Goal: Task Accomplishment & Management: Manage account settings

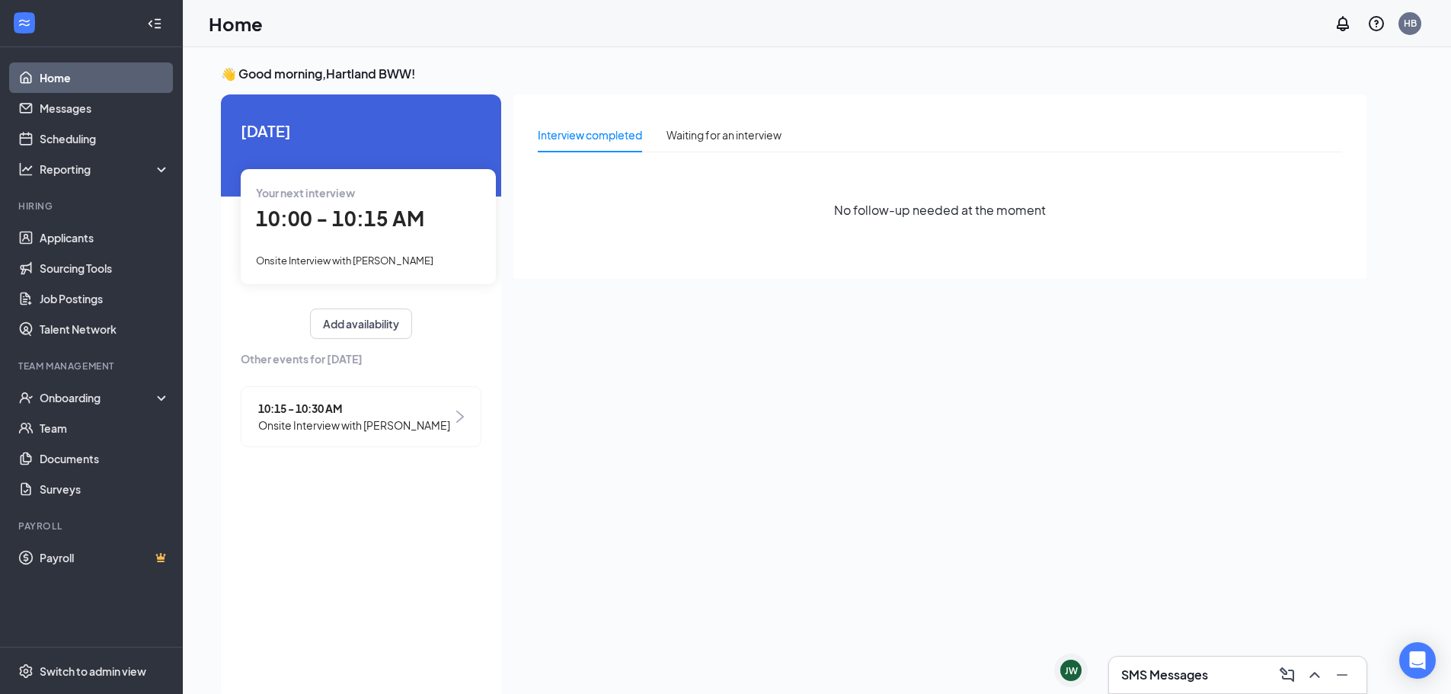
click at [383, 426] on span "Onsite Interview with [PERSON_NAME]" at bounding box center [354, 425] width 192 height 17
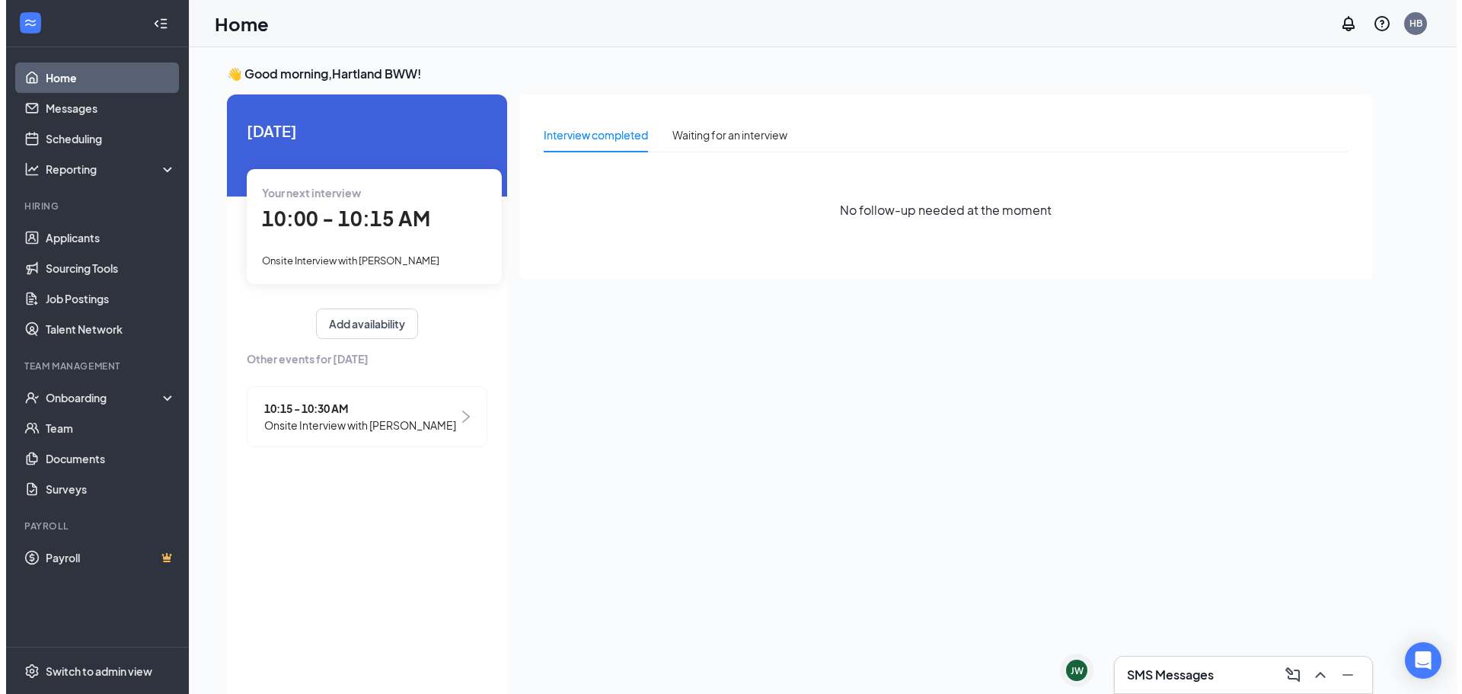
scroll to position [6, 0]
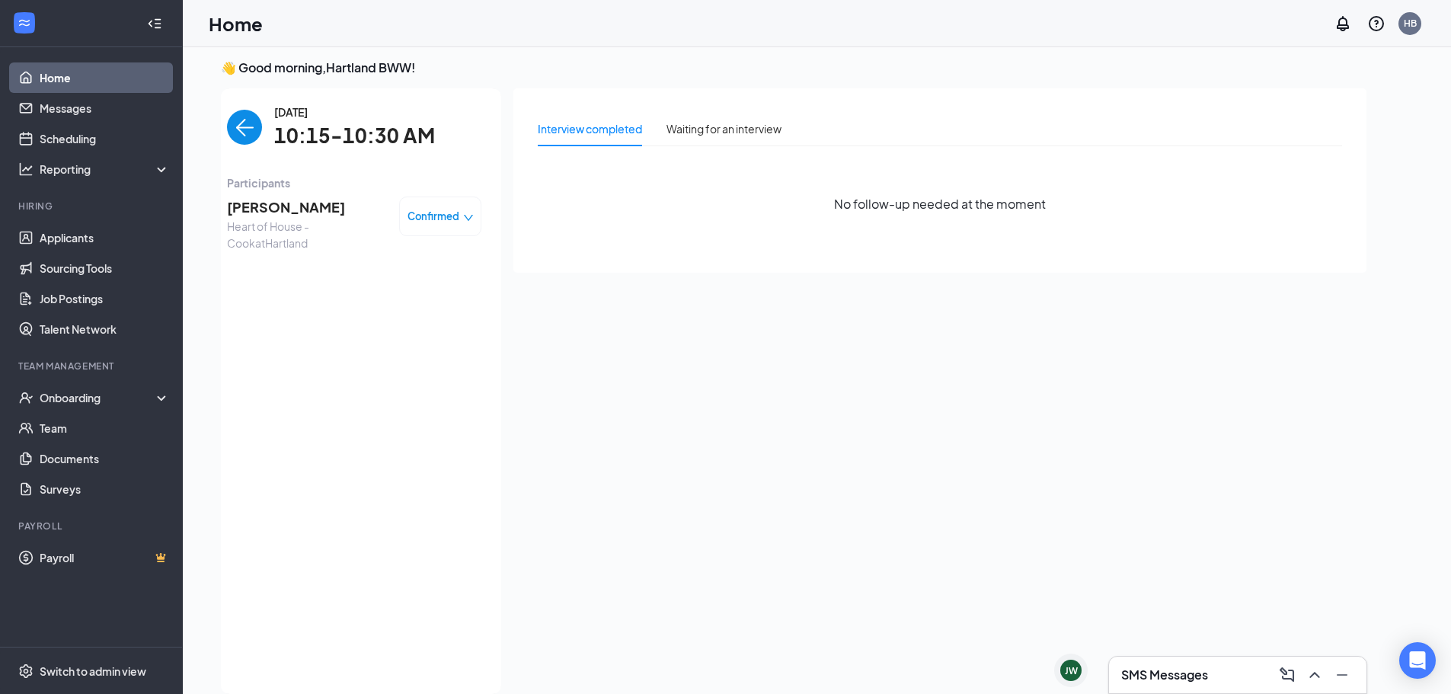
click at [298, 205] on span "[PERSON_NAME]" at bounding box center [307, 207] width 160 height 21
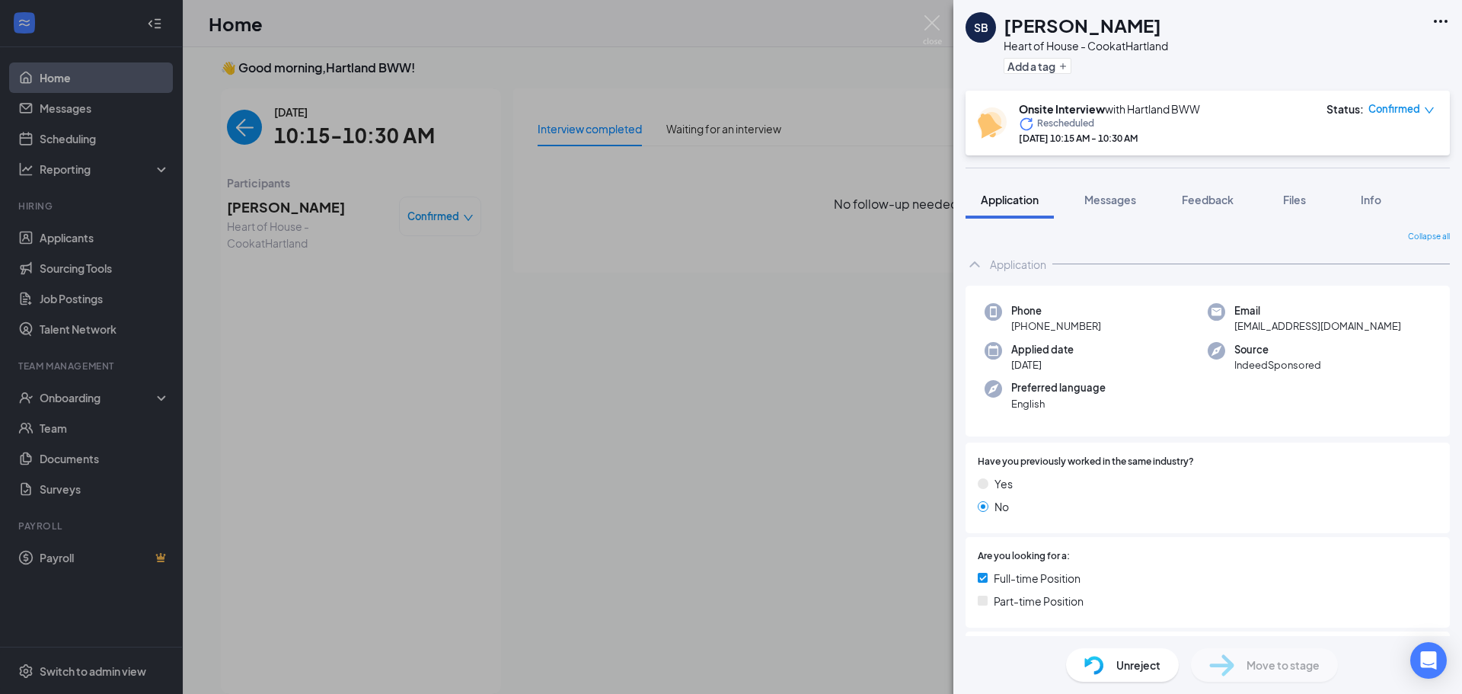
drag, startPoint x: 702, startPoint y: 264, endPoint x: 349, endPoint y: 176, distance: 364.1
click at [686, 260] on div "SB [PERSON_NAME] Heart of House - Cook at [GEOGRAPHIC_DATA] Add a tag Onsite In…" at bounding box center [731, 347] width 1462 height 694
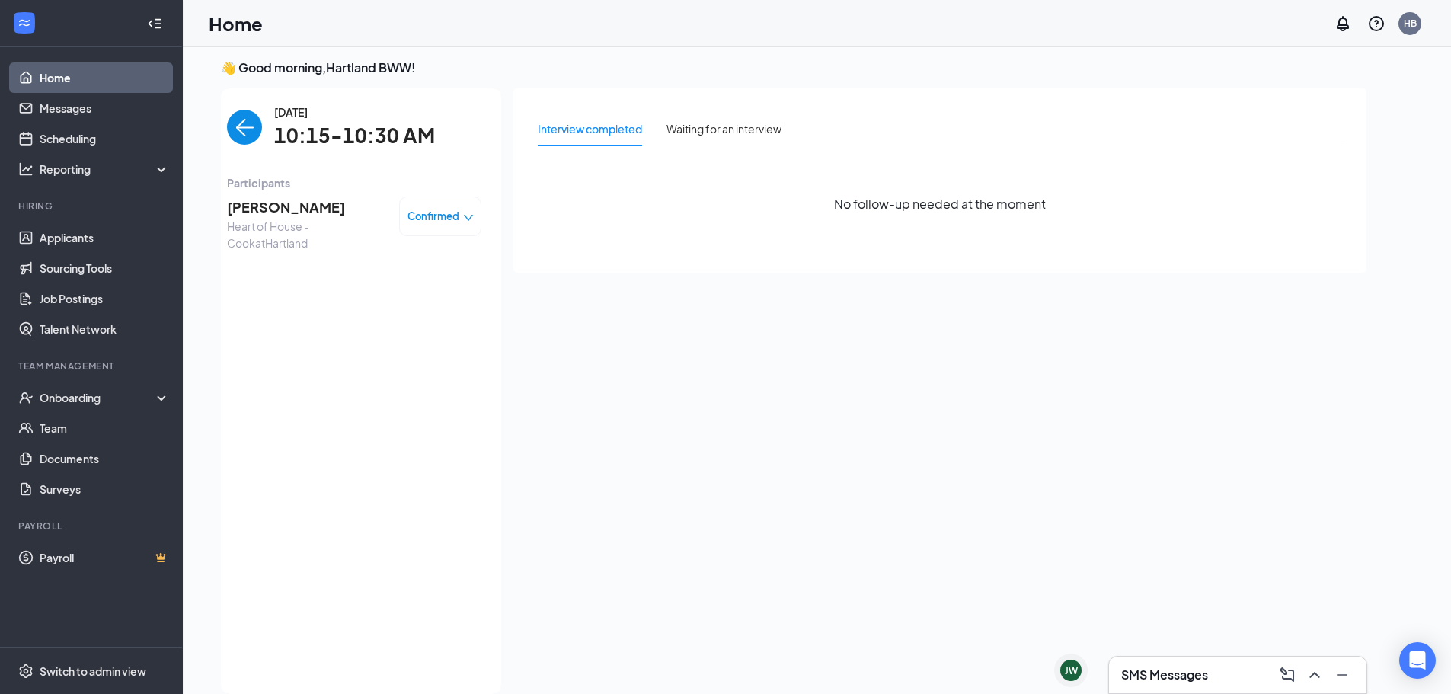
click at [248, 130] on img "back-button" at bounding box center [244, 127] width 35 height 35
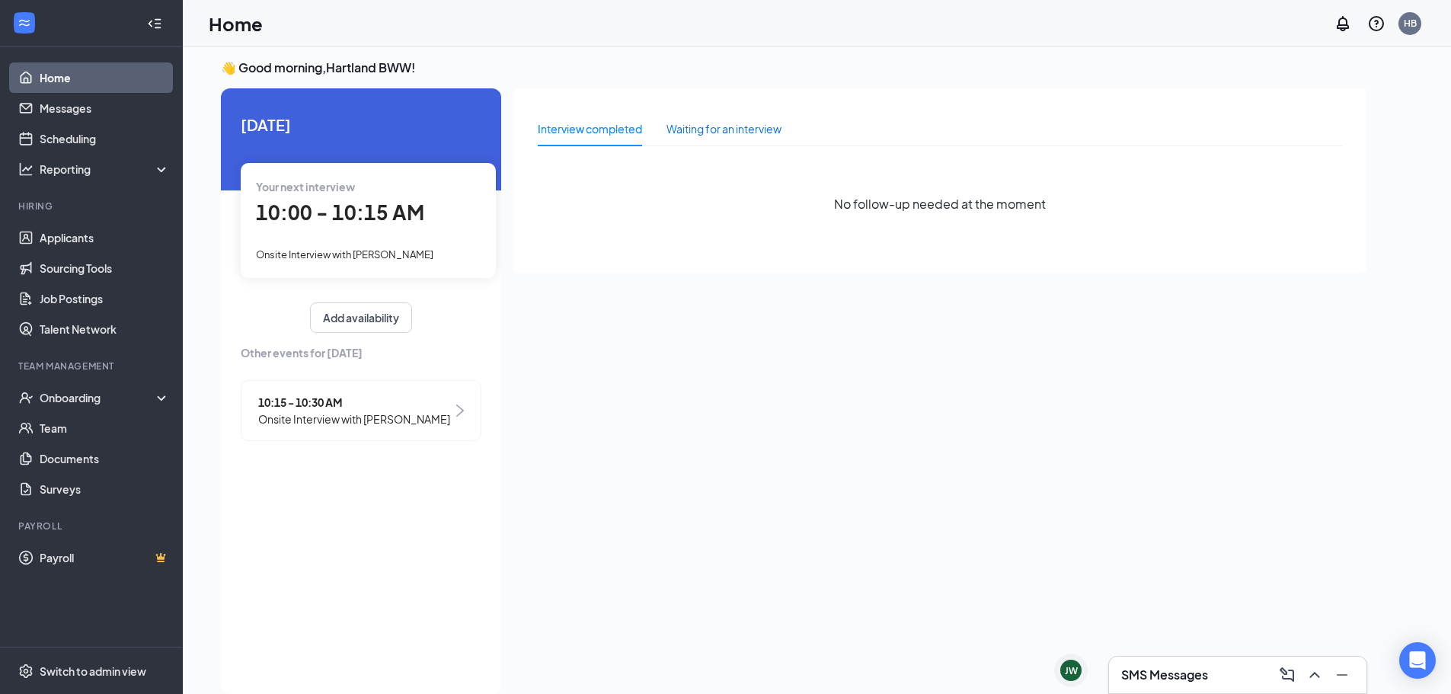
click at [705, 132] on div "Waiting for an interview" at bounding box center [723, 128] width 115 height 17
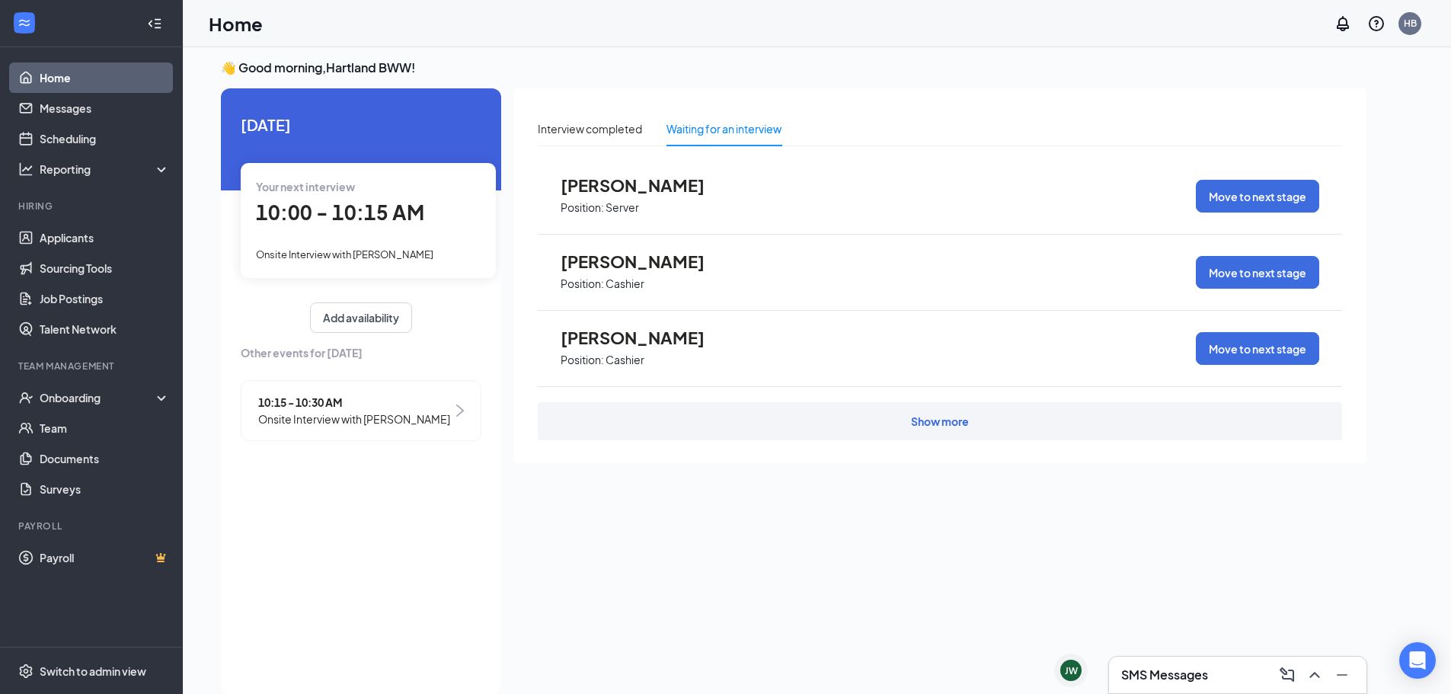
click at [648, 183] on span "[PERSON_NAME]" at bounding box center [645, 185] width 168 height 20
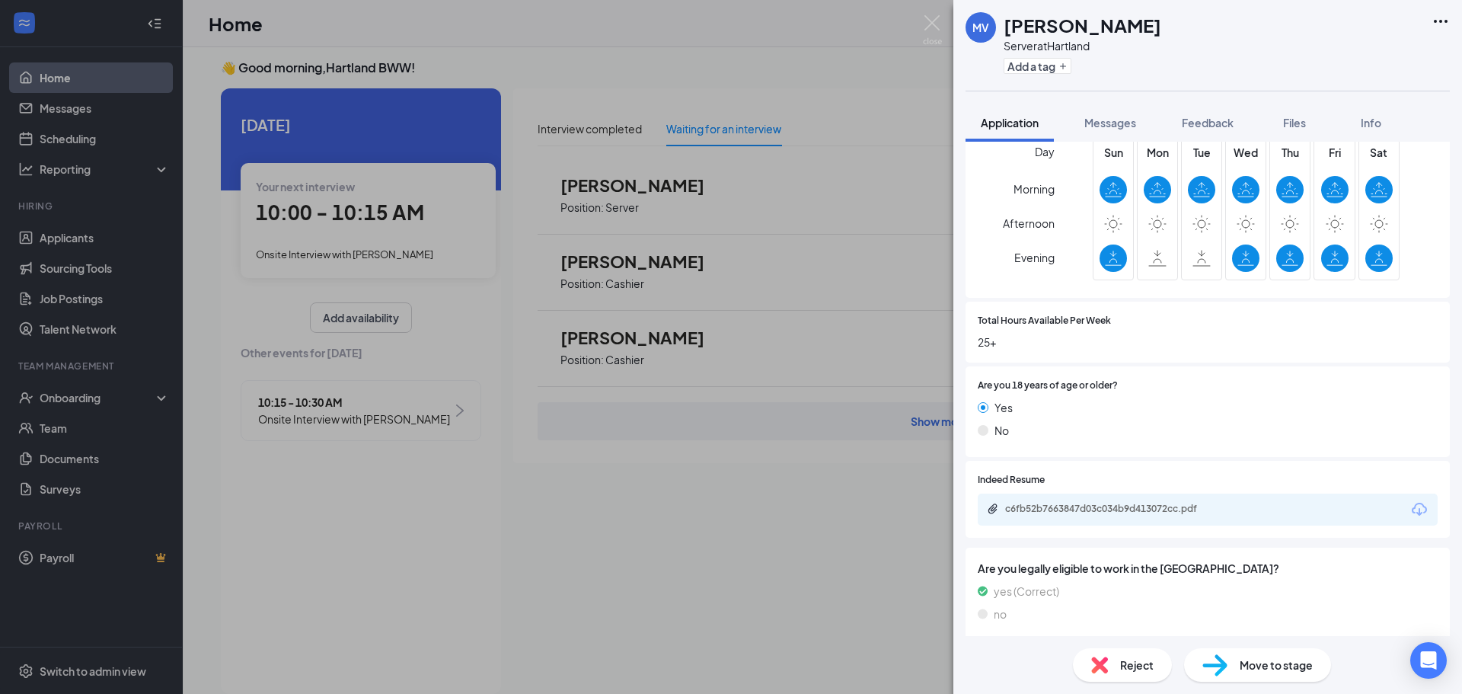
scroll to position [475, 0]
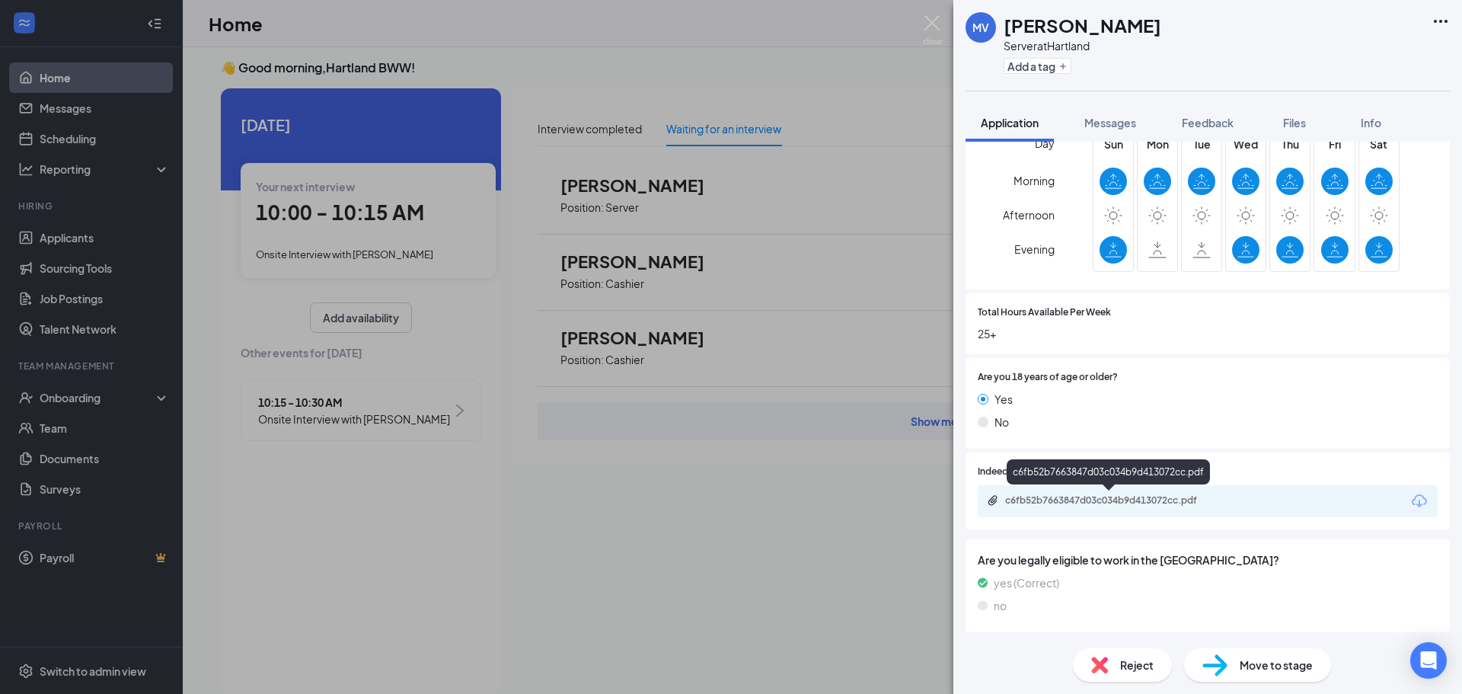
click at [1092, 498] on div "c6fb52b7663847d03c034b9d413072cc.pdf" at bounding box center [1111, 500] width 213 height 12
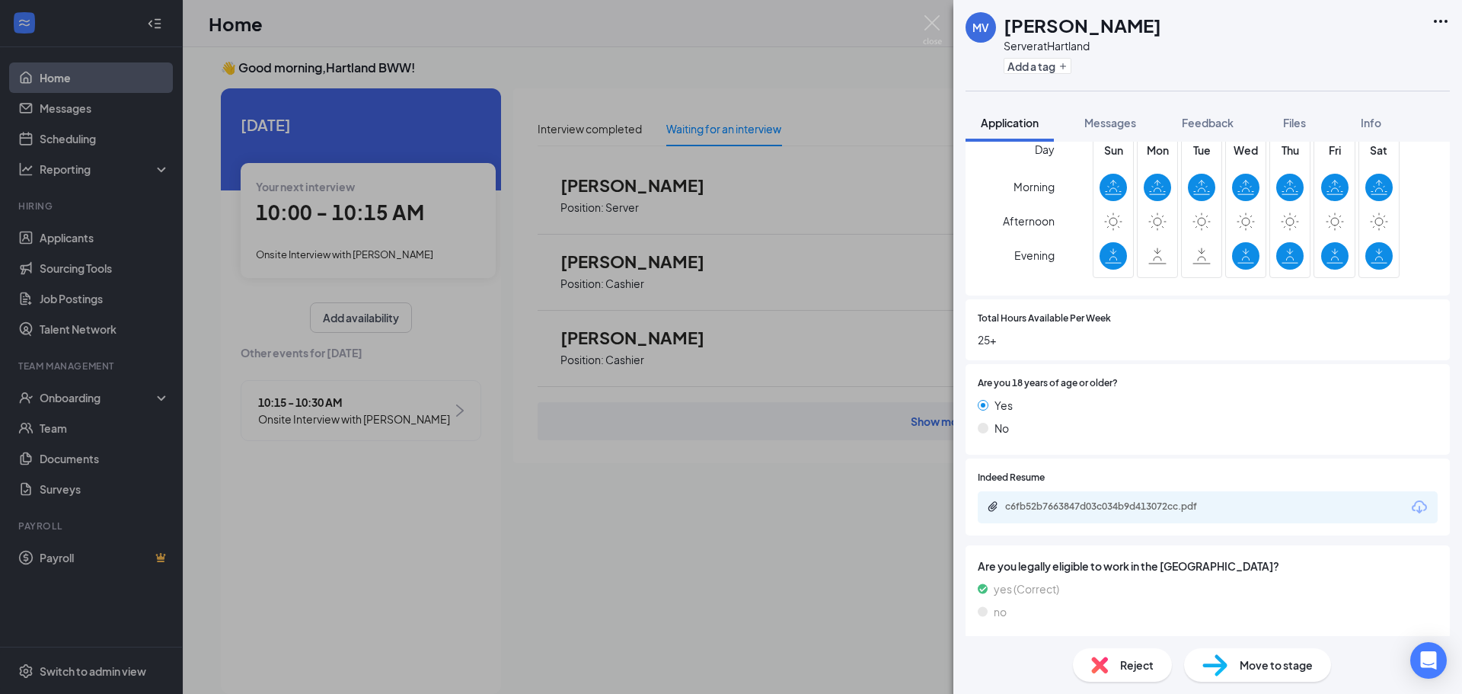
click at [838, 75] on div "[PERSON_NAME] [PERSON_NAME] Server at [GEOGRAPHIC_DATA] Add a tag Application M…" at bounding box center [731, 347] width 1462 height 694
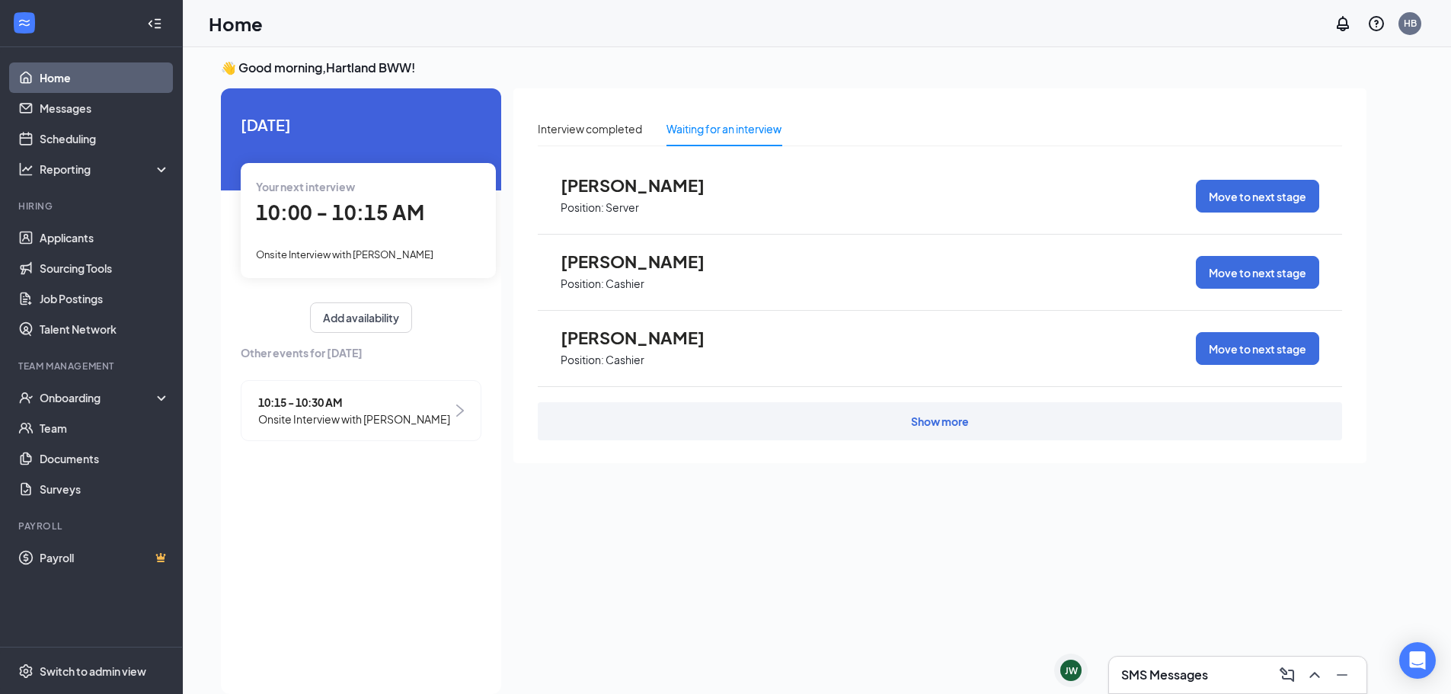
click at [657, 262] on span "[PERSON_NAME]" at bounding box center [645, 261] width 168 height 20
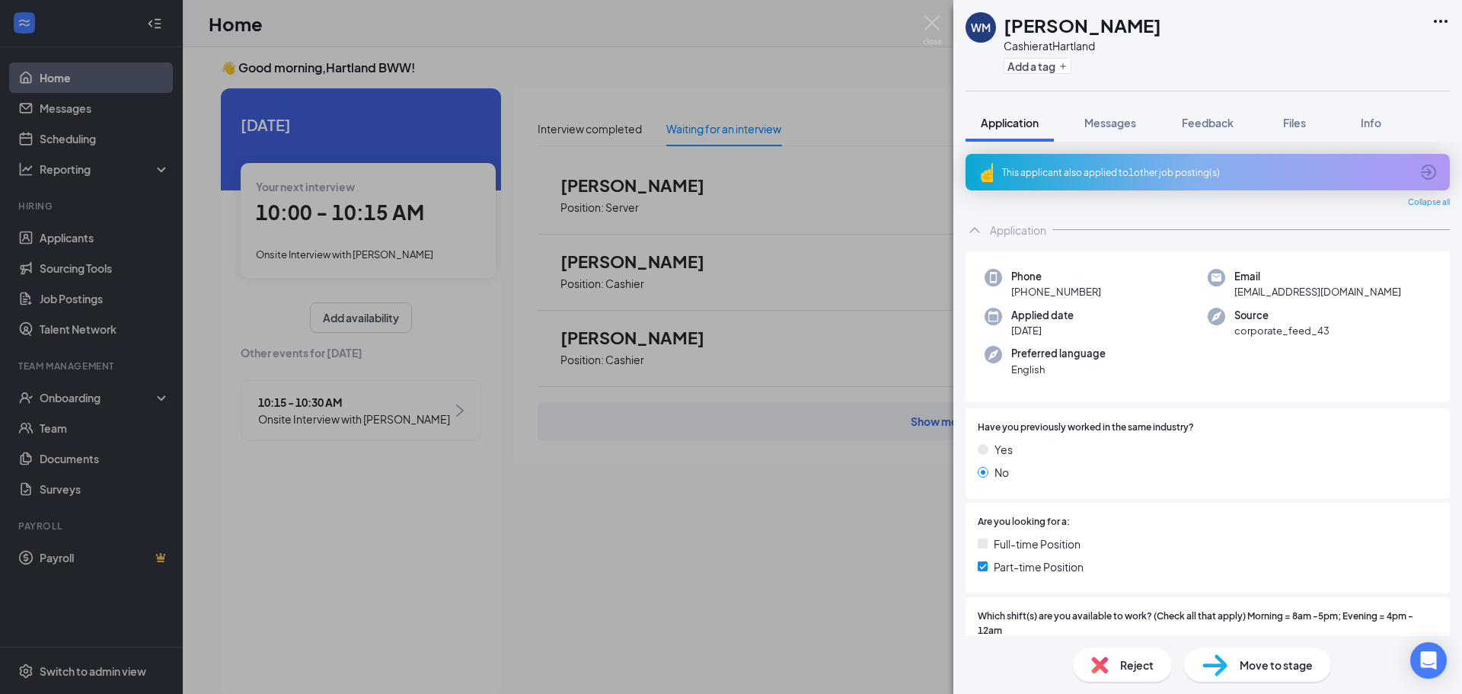
click at [762, 558] on div "[PERSON_NAME] at [GEOGRAPHIC_DATA] Add a tag Application Messages Feedback File…" at bounding box center [731, 347] width 1462 height 694
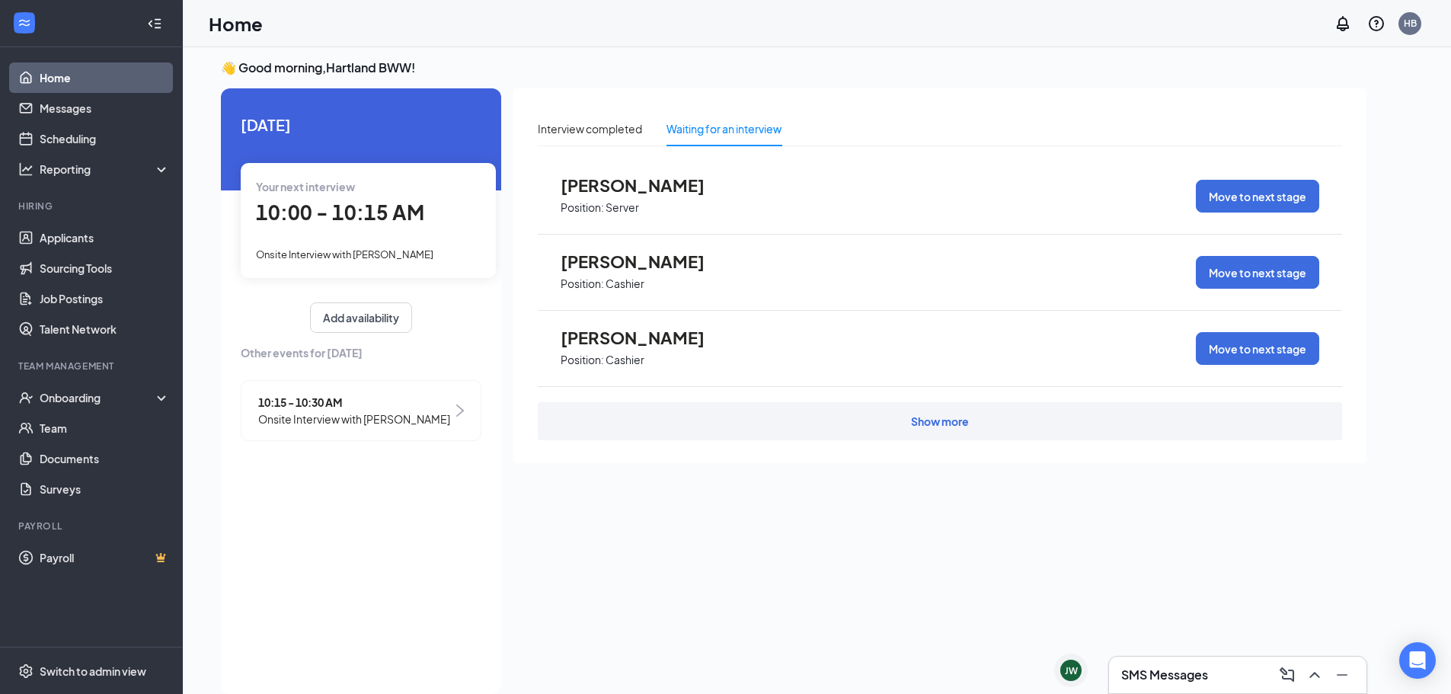
click at [614, 340] on span "[PERSON_NAME]" at bounding box center [645, 338] width 168 height 20
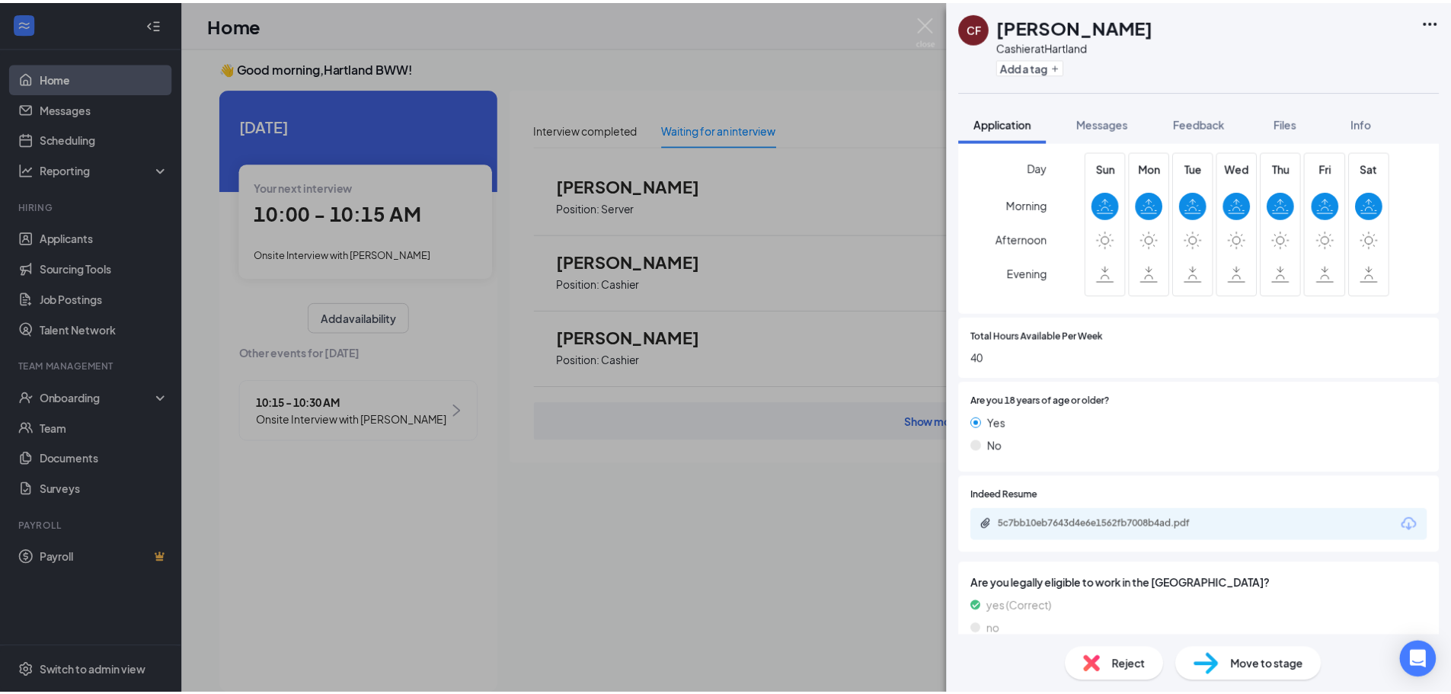
scroll to position [517, 0]
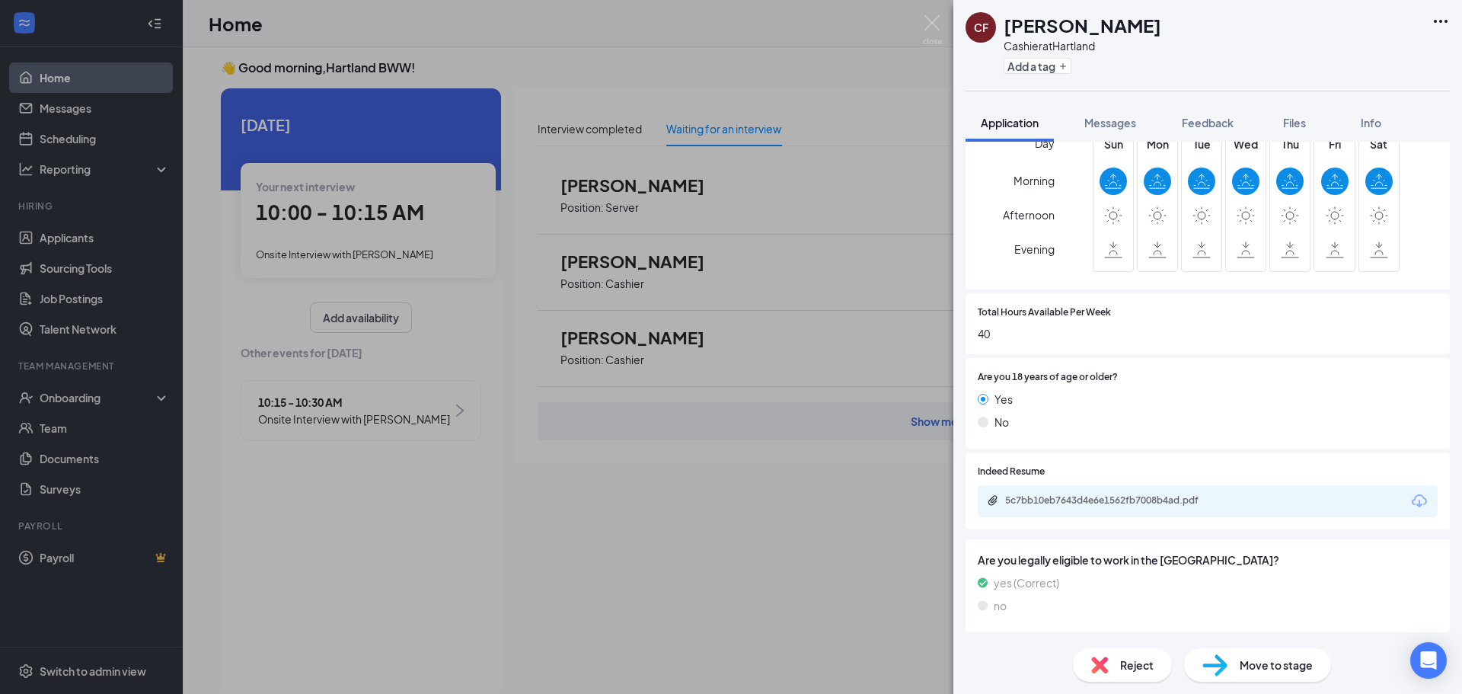
click at [760, 587] on div "CF [PERSON_NAME] Cashier at [GEOGRAPHIC_DATA] Add a tag Application Messages Fe…" at bounding box center [731, 347] width 1462 height 694
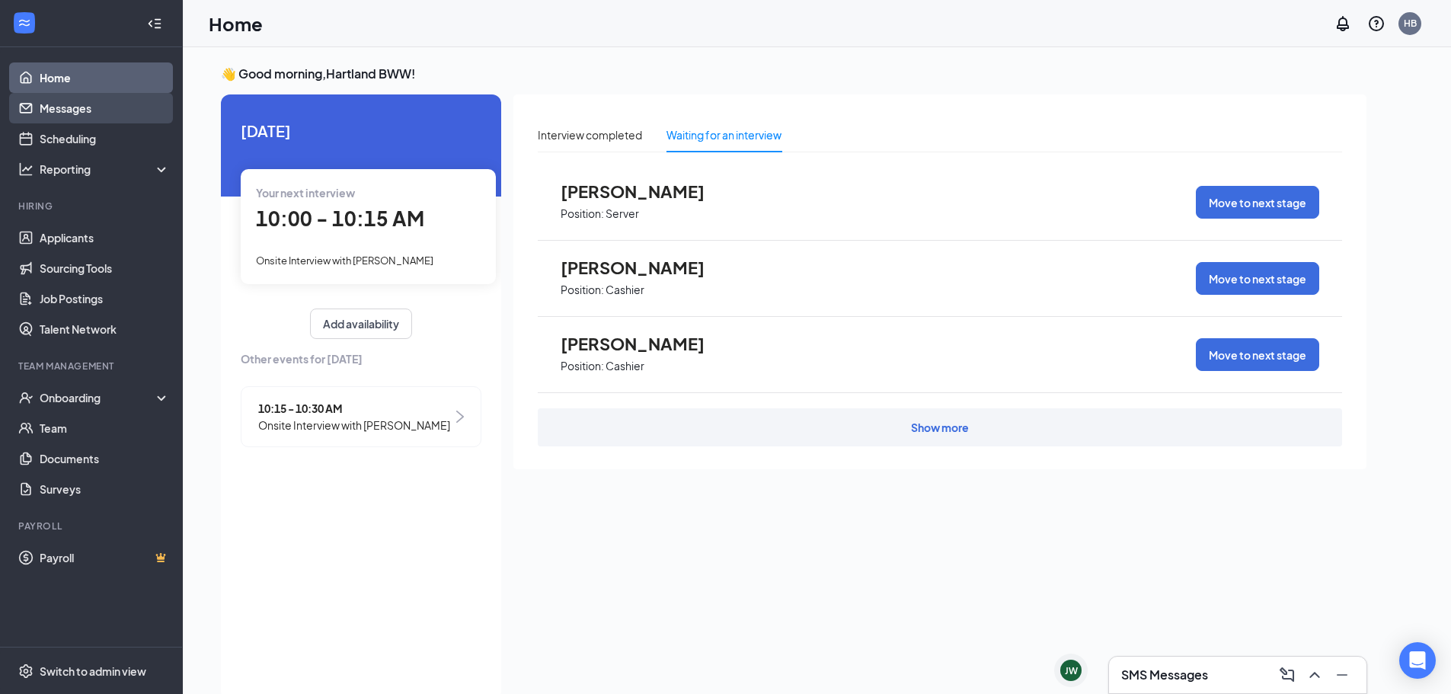
click at [106, 108] on link "Messages" at bounding box center [105, 108] width 130 height 30
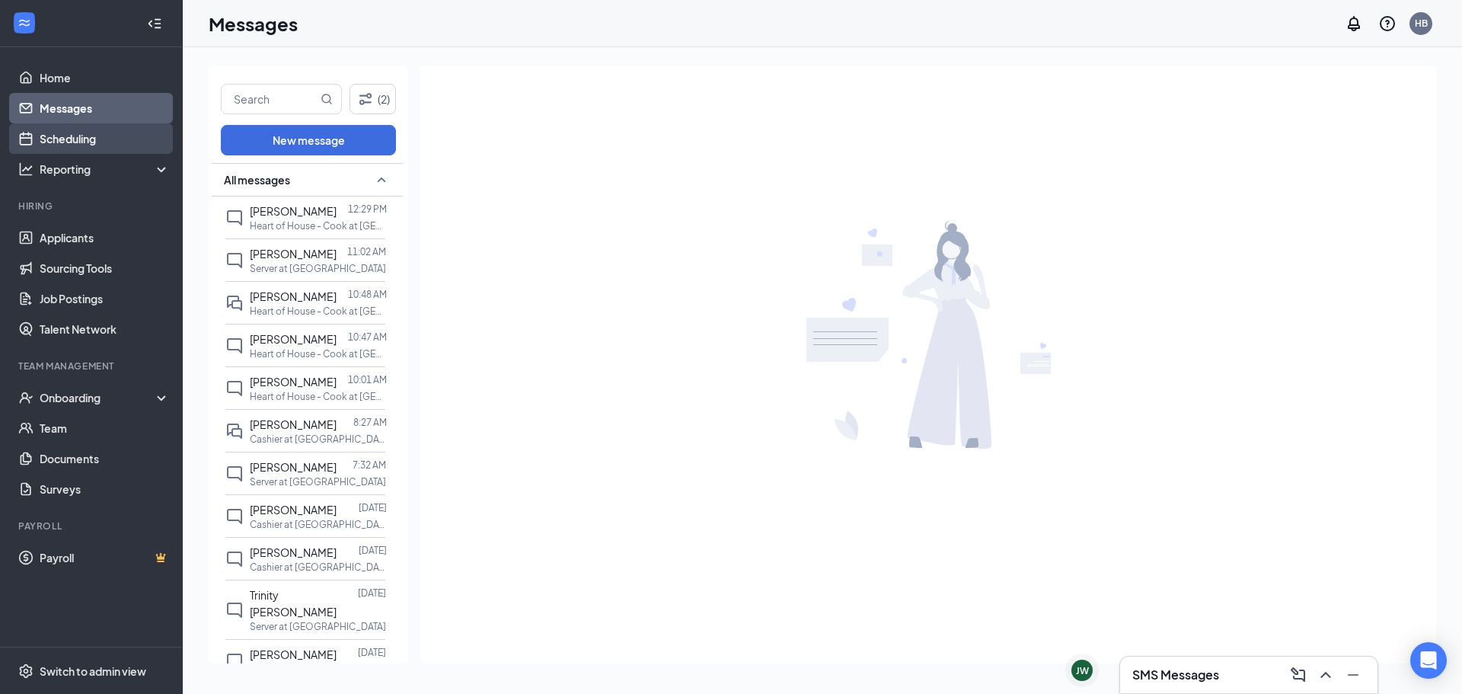
click at [106, 138] on link "Scheduling" at bounding box center [105, 138] width 130 height 30
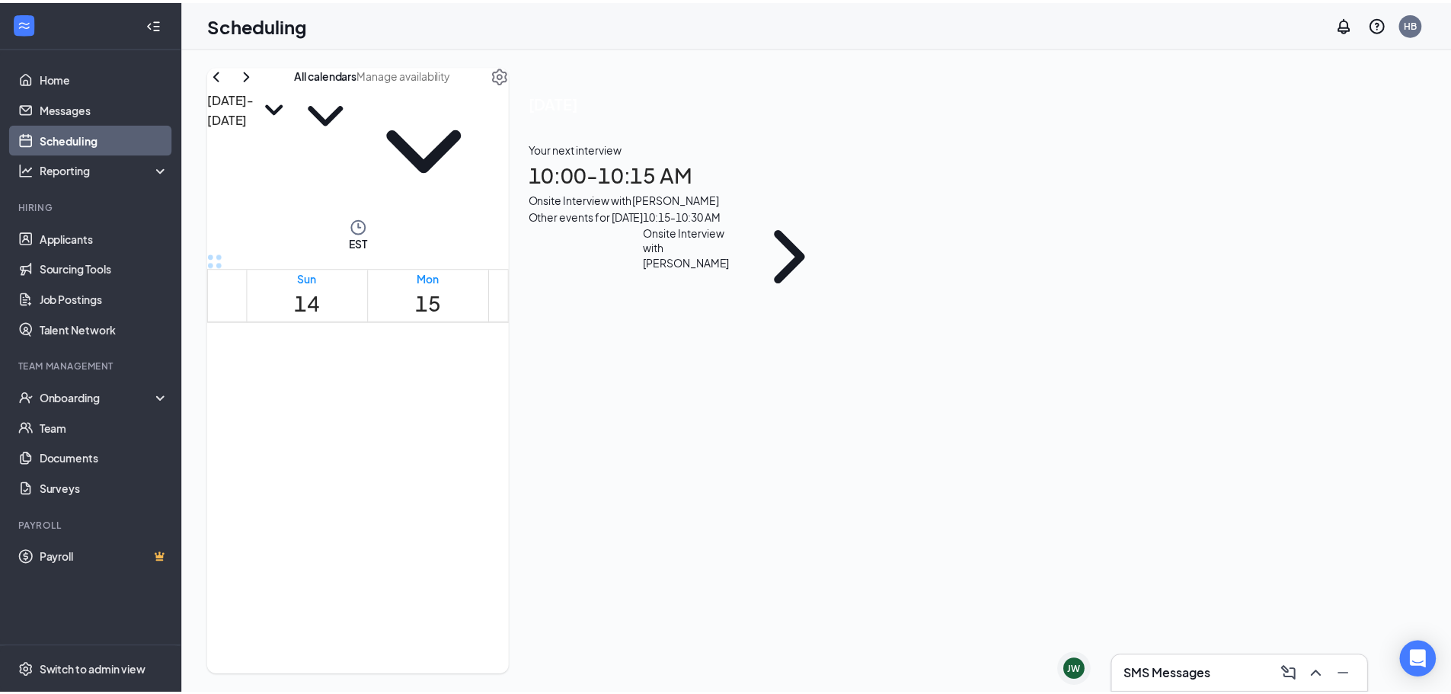
scroll to position [749, 0]
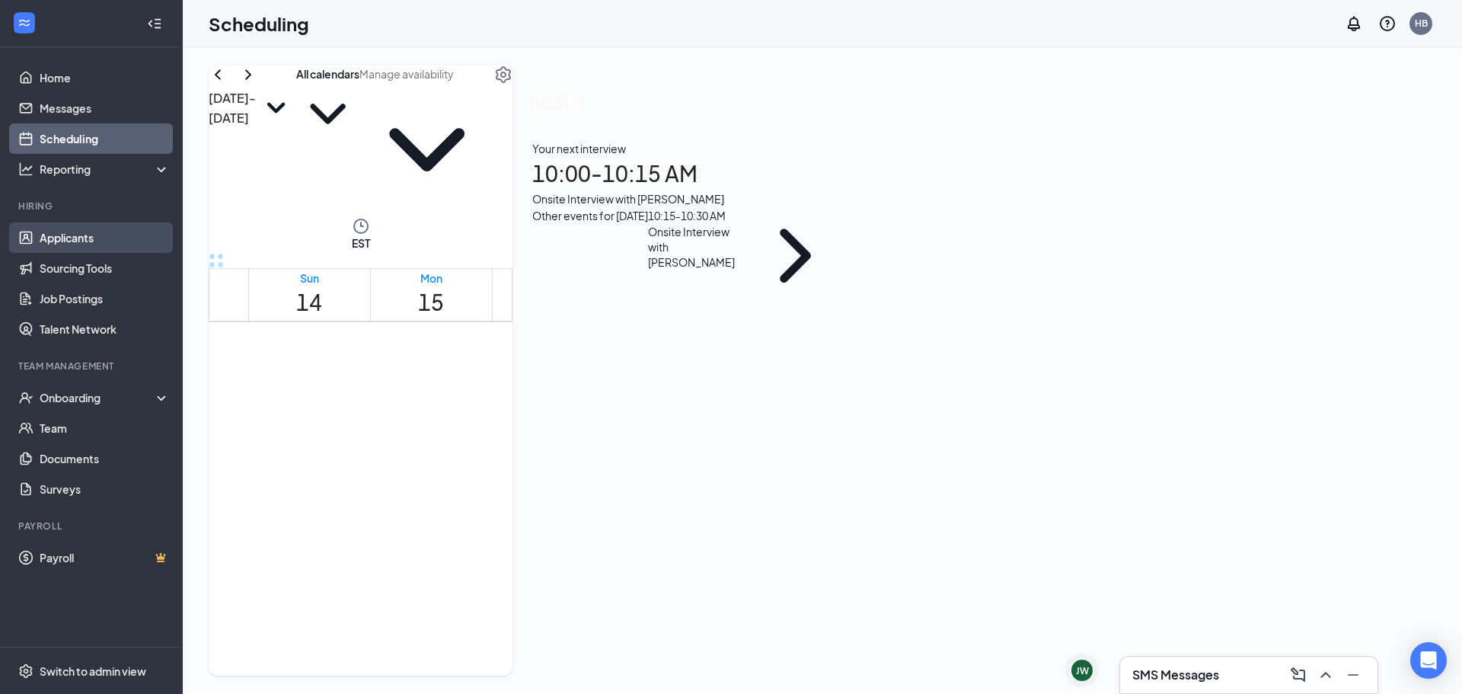
click at [69, 238] on link "Applicants" at bounding box center [105, 237] width 130 height 30
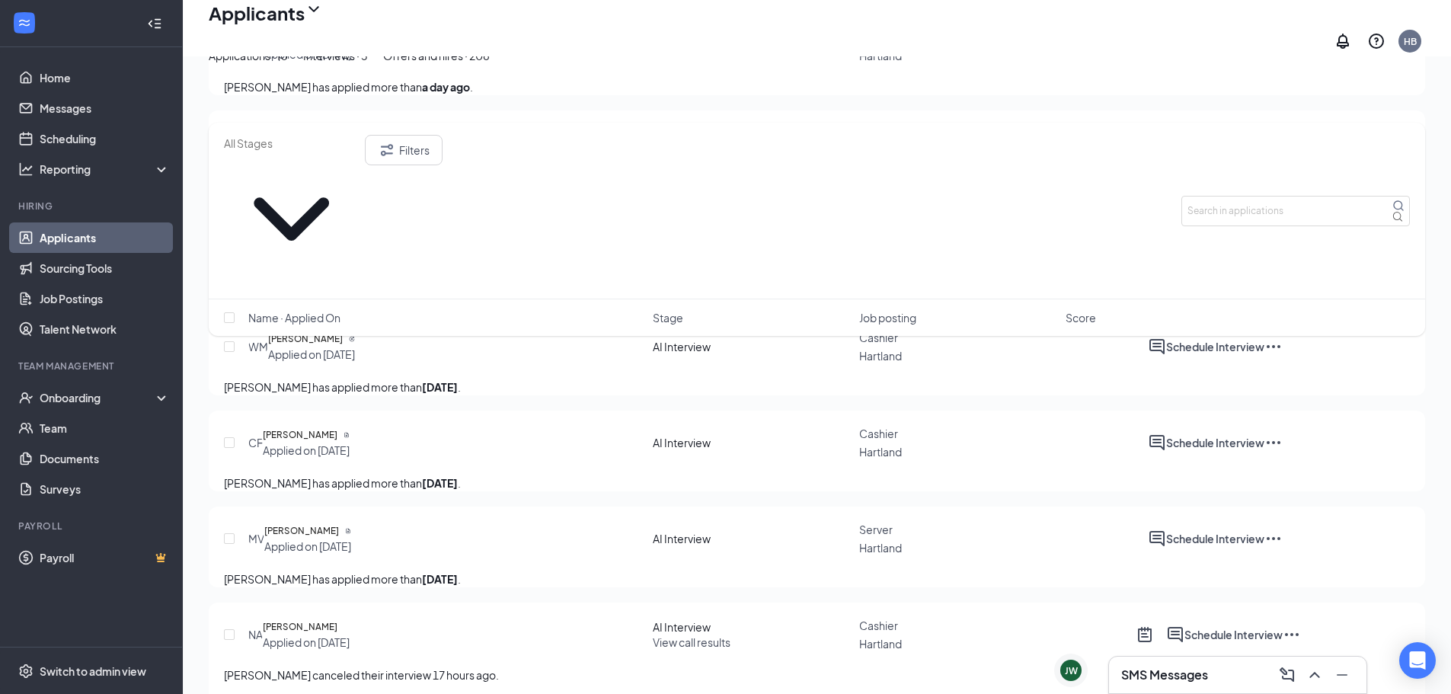
scroll to position [566, 0]
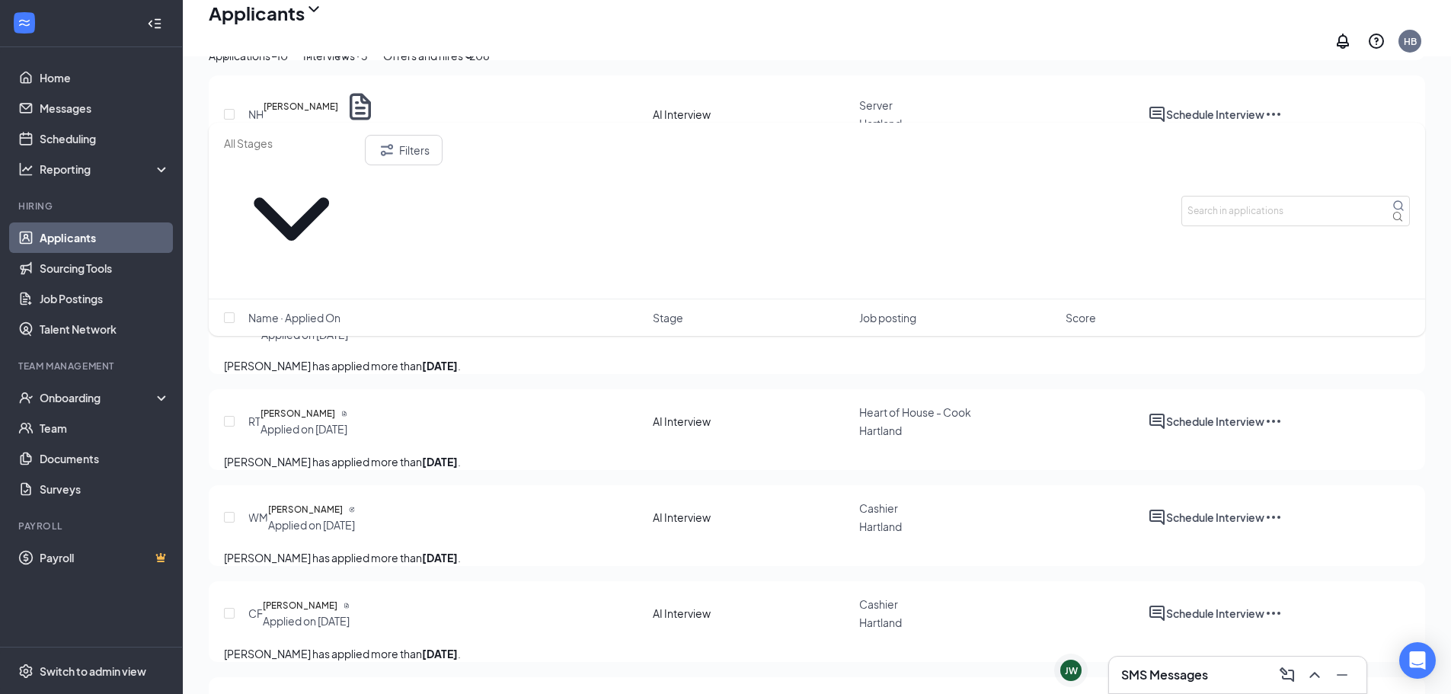
click at [368, 64] on div "Interviews · 3" at bounding box center [335, 55] width 65 height 17
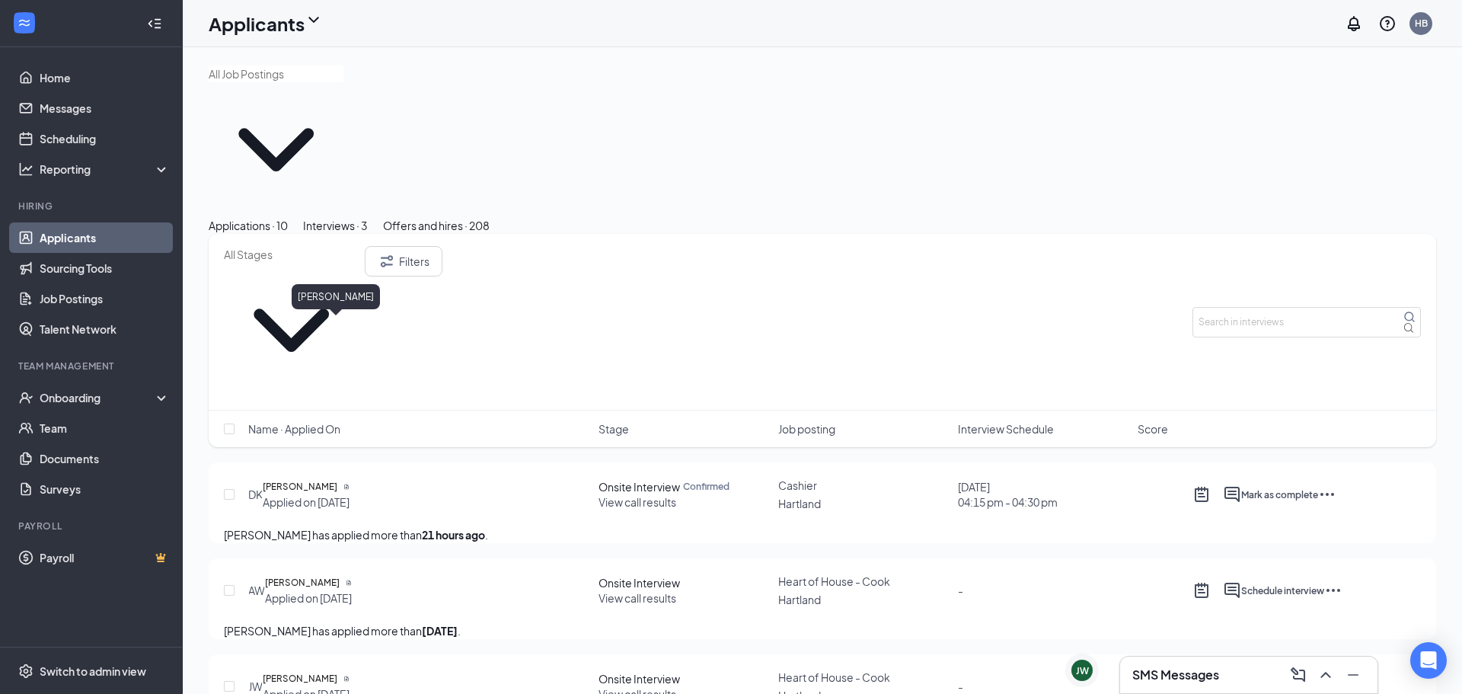
click at [337, 479] on h5 "[PERSON_NAME]" at bounding box center [300, 486] width 75 height 15
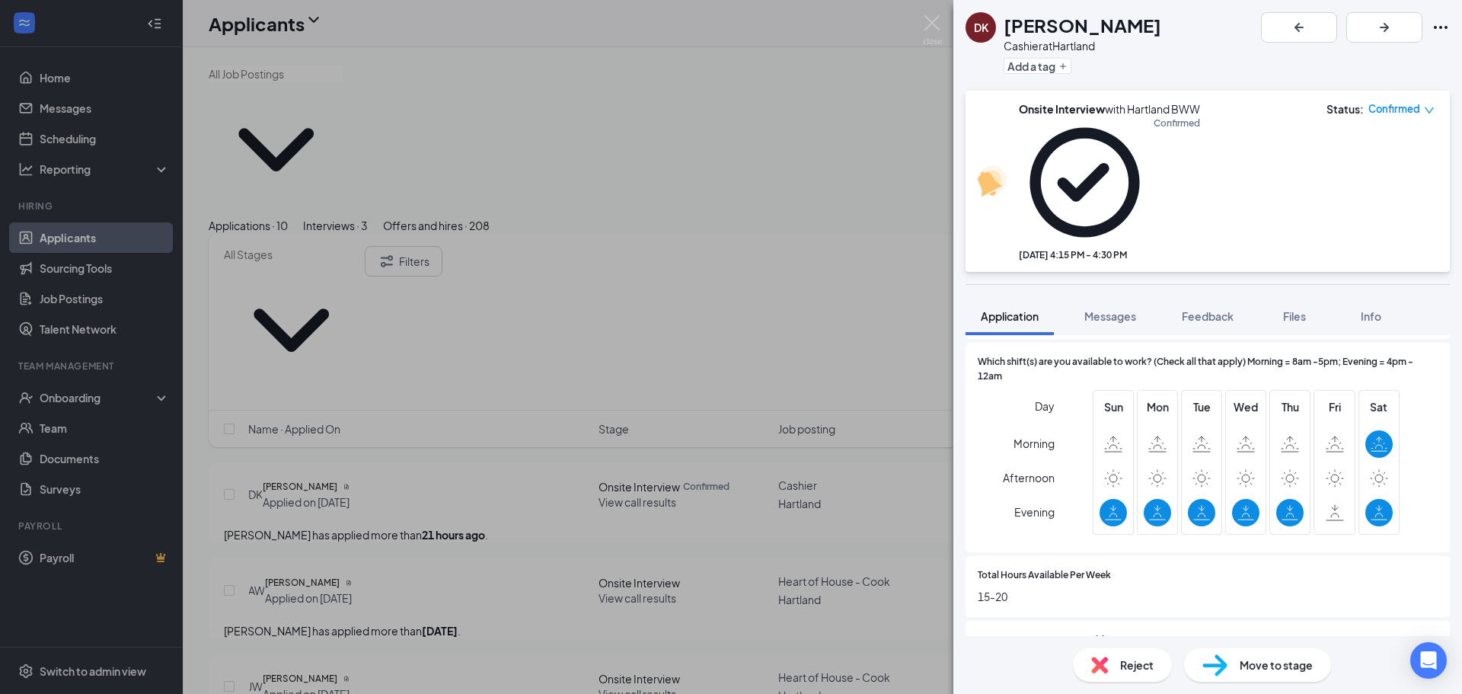
scroll to position [551, 0]
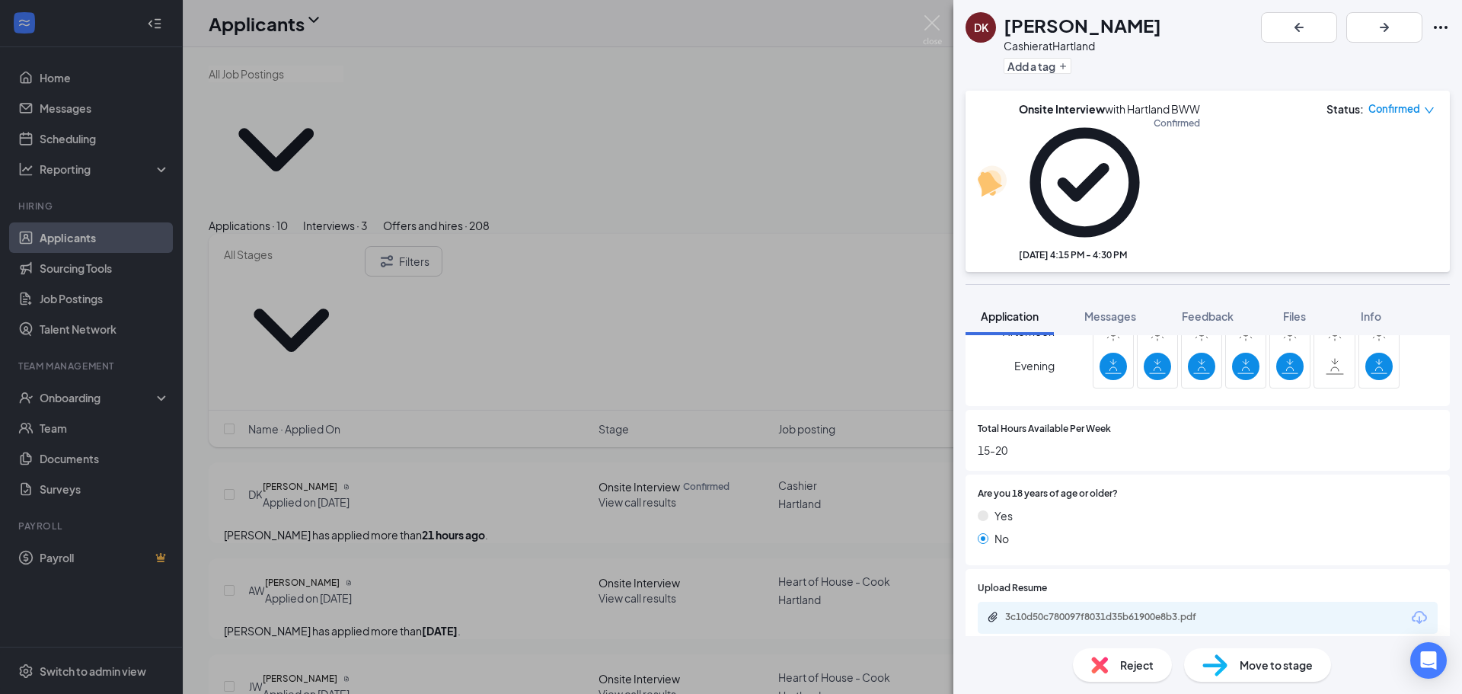
click at [1149, 602] on div "3c10d50c780097f8031d35b61900e8b3.pdf" at bounding box center [1208, 618] width 460 height 32
click at [1134, 611] on div "3c10d50c780097f8031d35b61900e8b3.pdf" at bounding box center [1111, 617] width 213 height 12
